Goal: Transaction & Acquisition: Purchase product/service

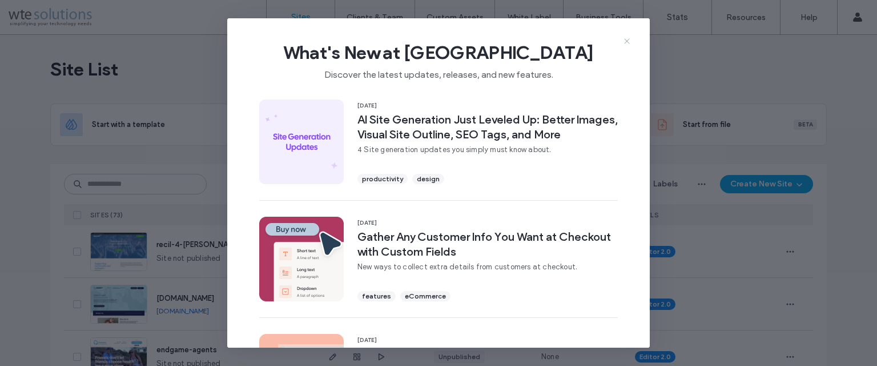
click at [626, 42] on icon at bounding box center [627, 41] width 9 height 9
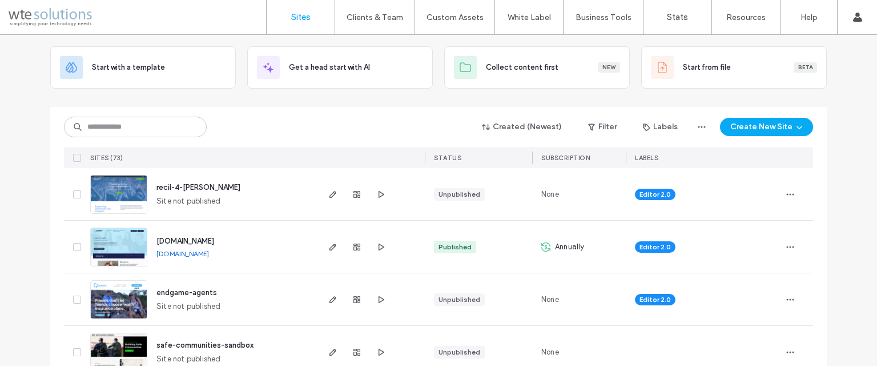
scroll to position [114, 0]
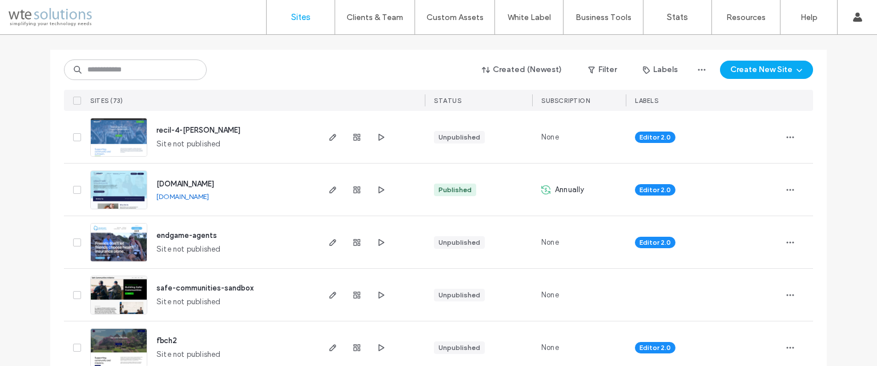
click at [125, 236] on img at bounding box center [119, 262] width 56 height 78
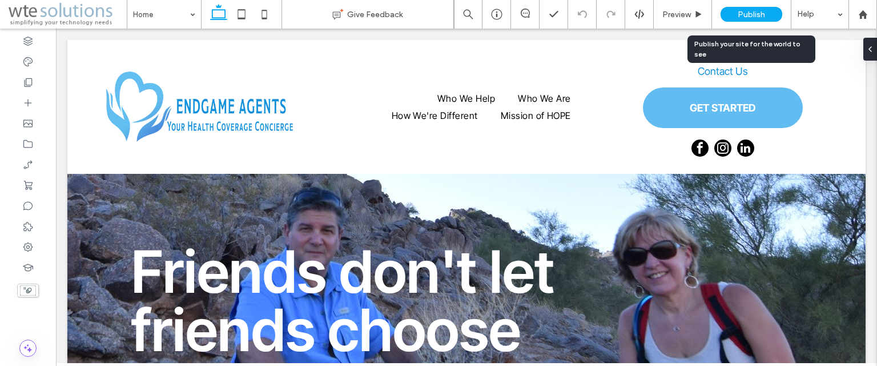
click at [754, 15] on span "Publish" at bounding box center [751, 15] width 27 height 10
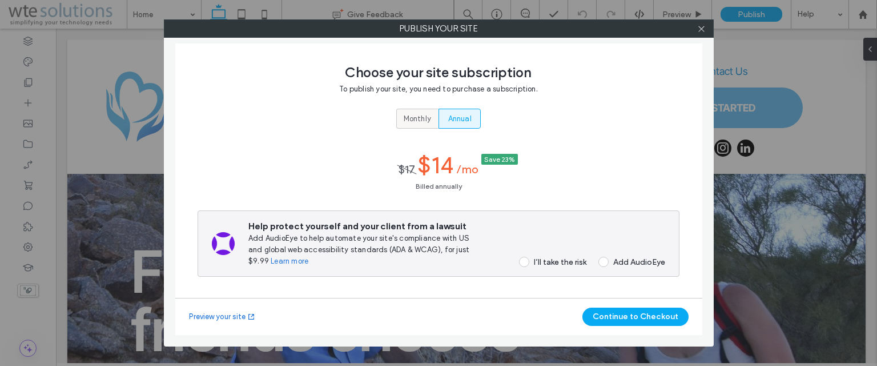
click at [420, 121] on span "Monthly" at bounding box center [417, 118] width 27 height 11
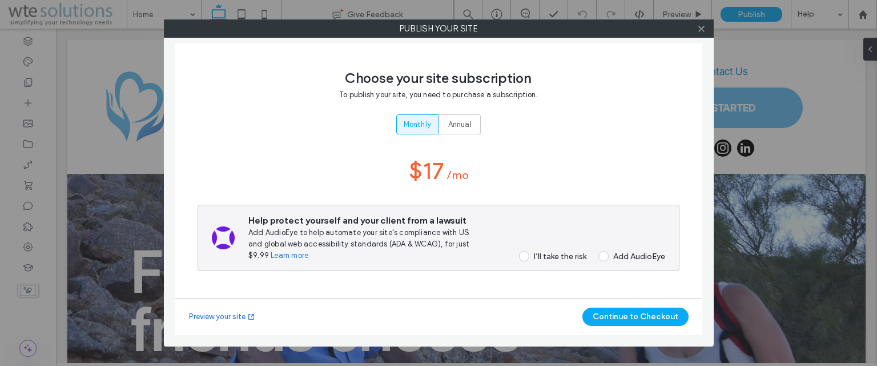
click at [521, 255] on span at bounding box center [524, 256] width 10 height 10
click at [632, 315] on button "Continue to Checkout" at bounding box center [636, 316] width 106 height 18
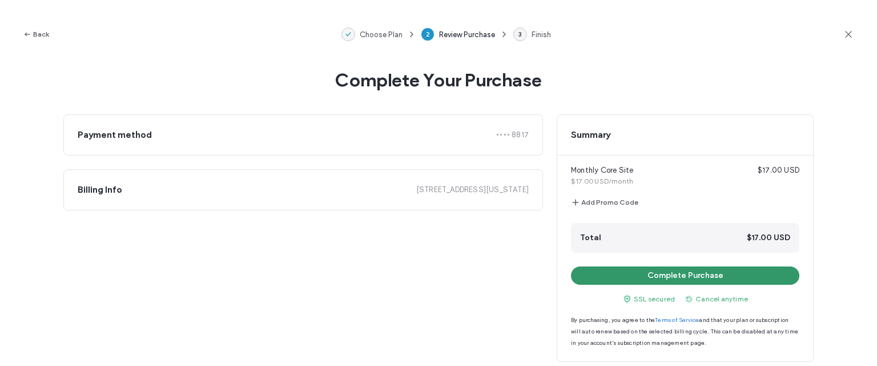
click at [683, 278] on button "Complete Purchase" at bounding box center [685, 275] width 228 height 18
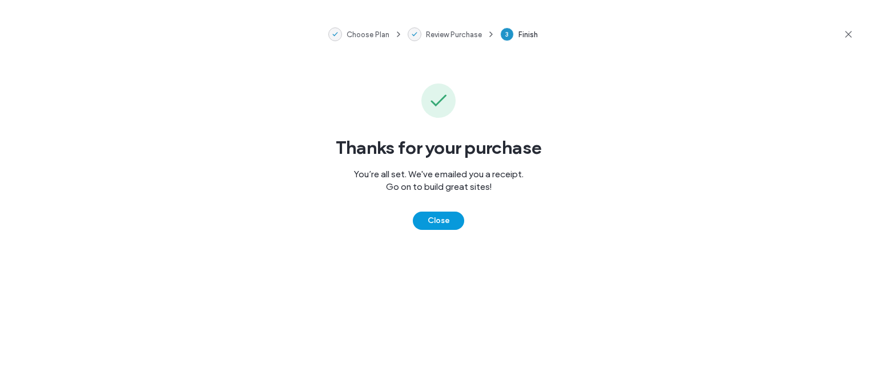
click at [442, 225] on button "Close" at bounding box center [438, 220] width 51 height 18
